Goal: Task Accomplishment & Management: Manage account settings

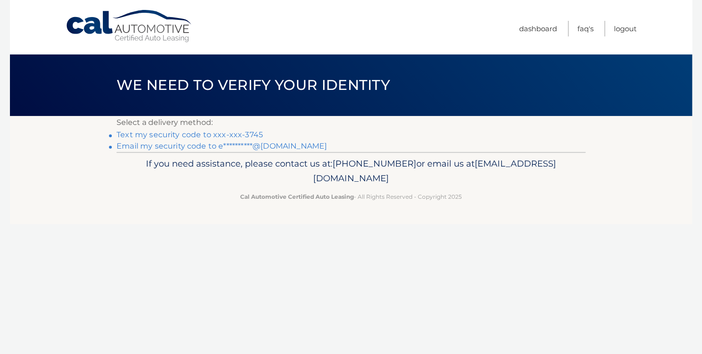
click at [186, 134] on link "Text my security code to xxx-xxx-3745" at bounding box center [189, 134] width 146 height 9
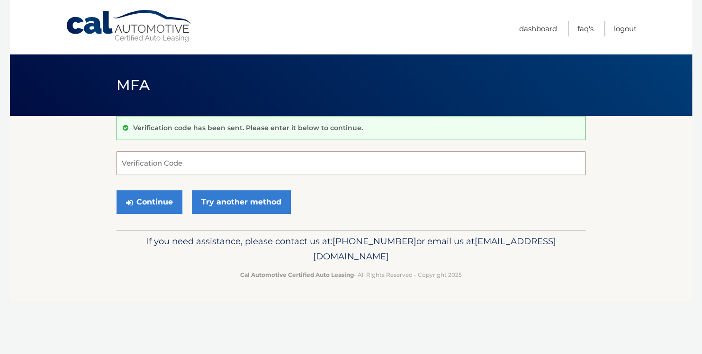
click at [147, 163] on input "Verification Code" at bounding box center [350, 164] width 469 height 24
click at [135, 161] on input "Verification Code" at bounding box center [350, 164] width 469 height 24
type input "169173"
click at [150, 202] on button "Continue" at bounding box center [149, 202] width 66 height 24
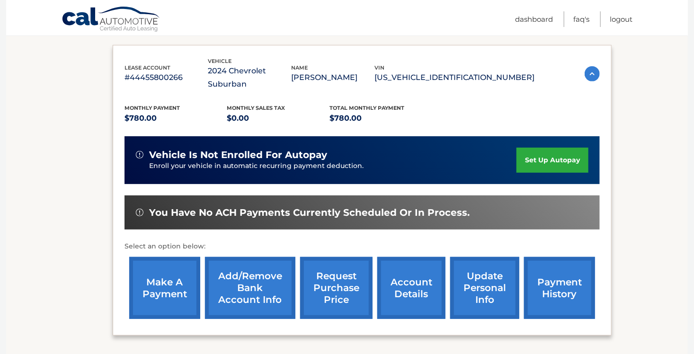
scroll to position [189, 0]
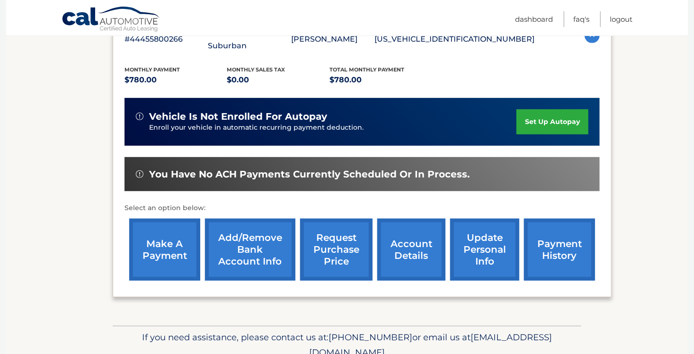
click at [154, 228] on link "make a payment" at bounding box center [164, 250] width 71 height 62
